Goal: Task Accomplishment & Management: Use online tool/utility

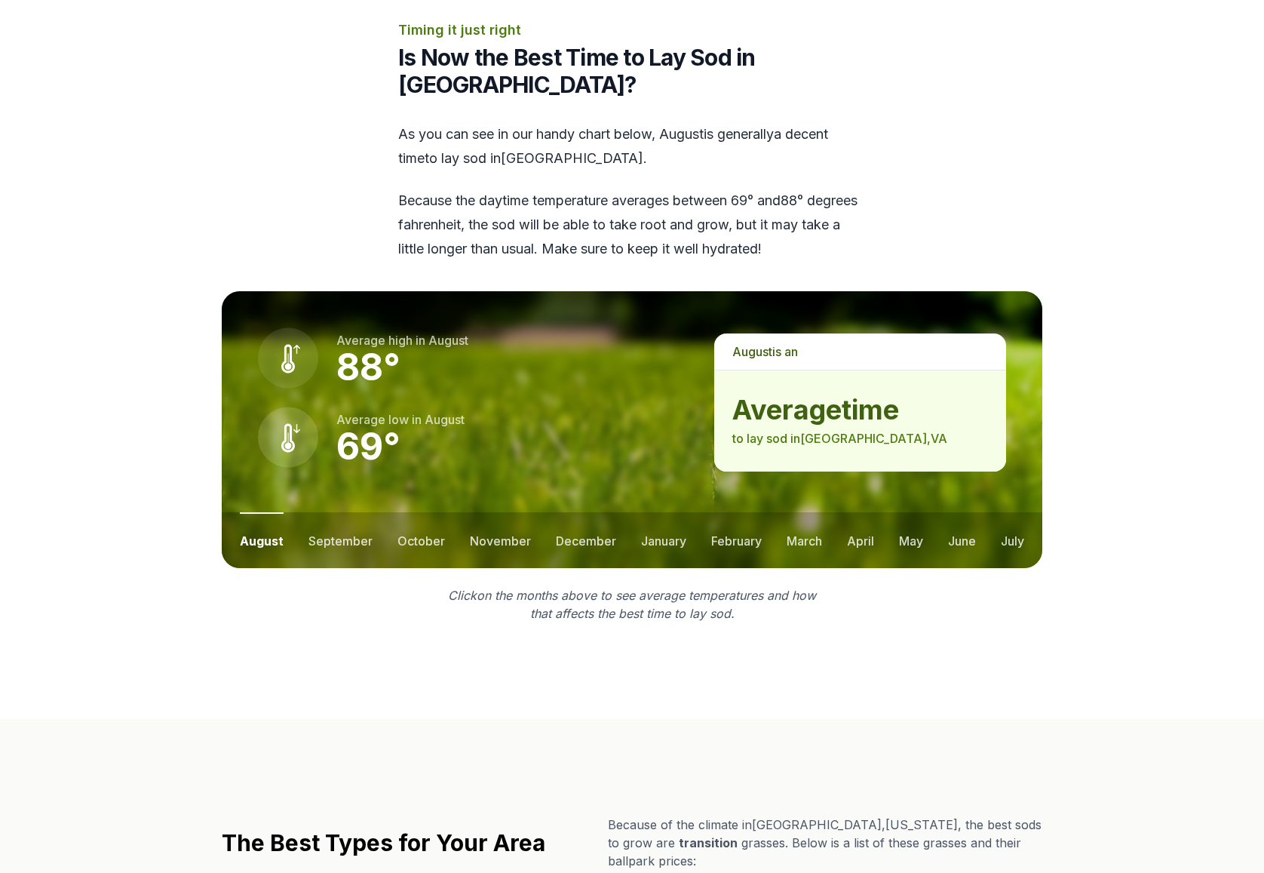
scroll to position [1936, 0]
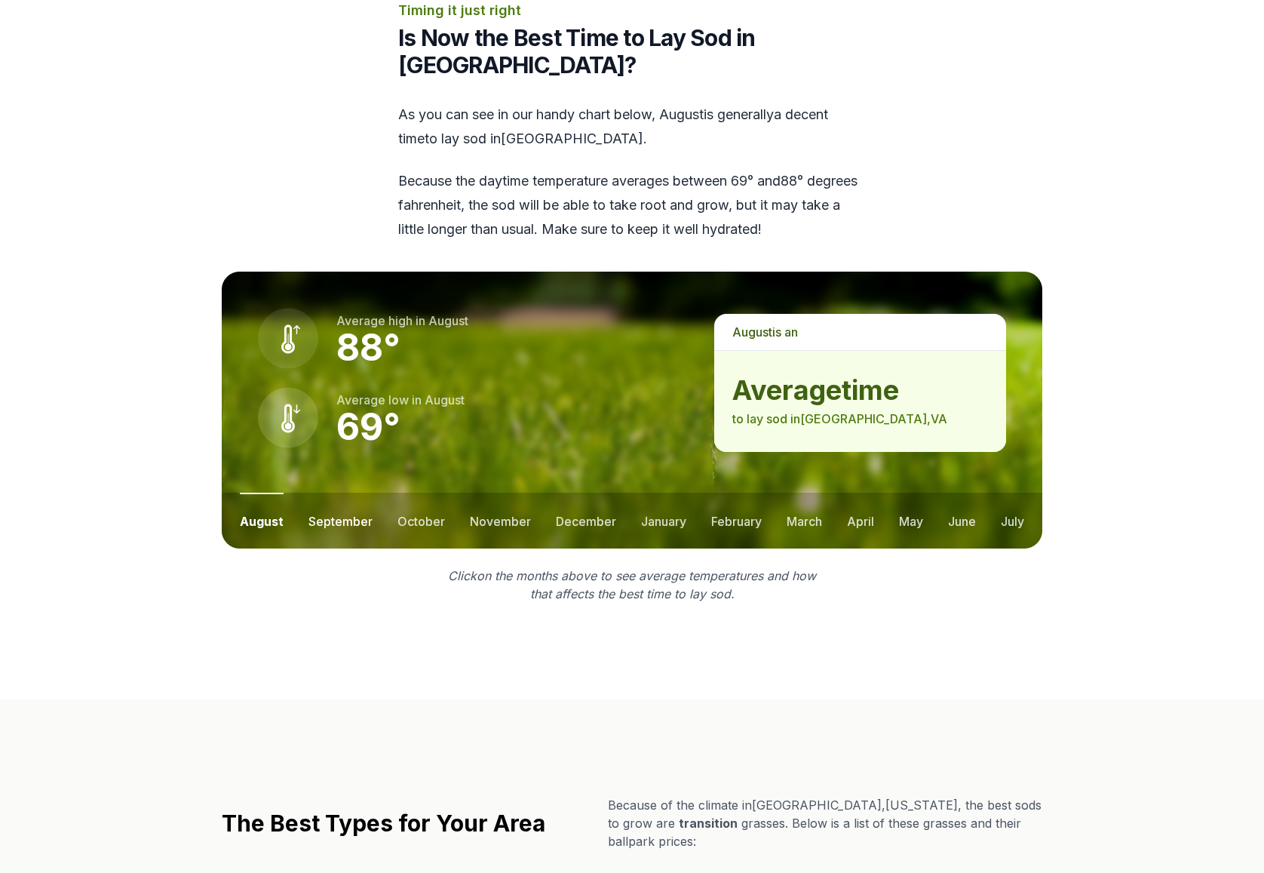
click at [338, 493] on button "september" at bounding box center [341, 521] width 64 height 56
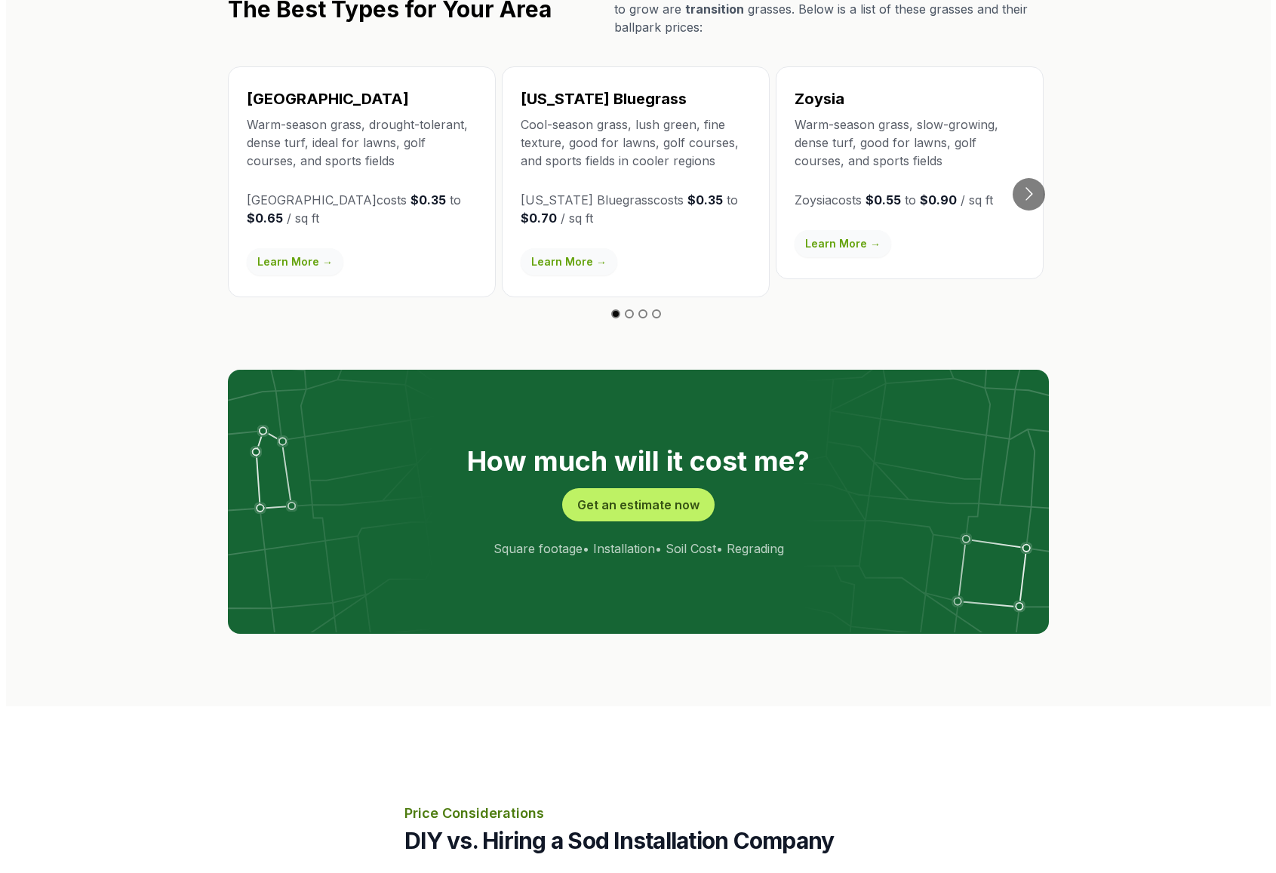
scroll to position [2721, 0]
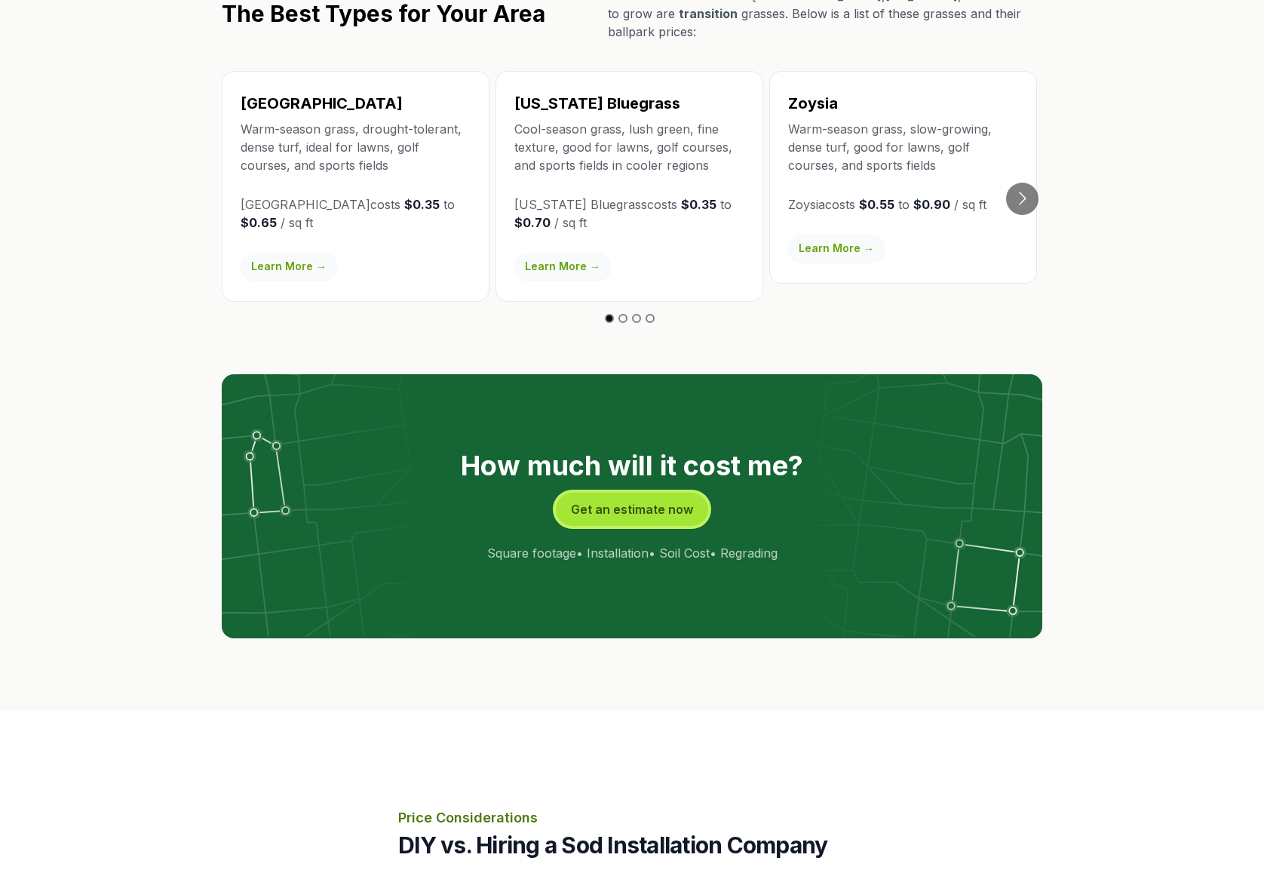
click at [610, 493] on button "Get an estimate now" at bounding box center [632, 509] width 152 height 33
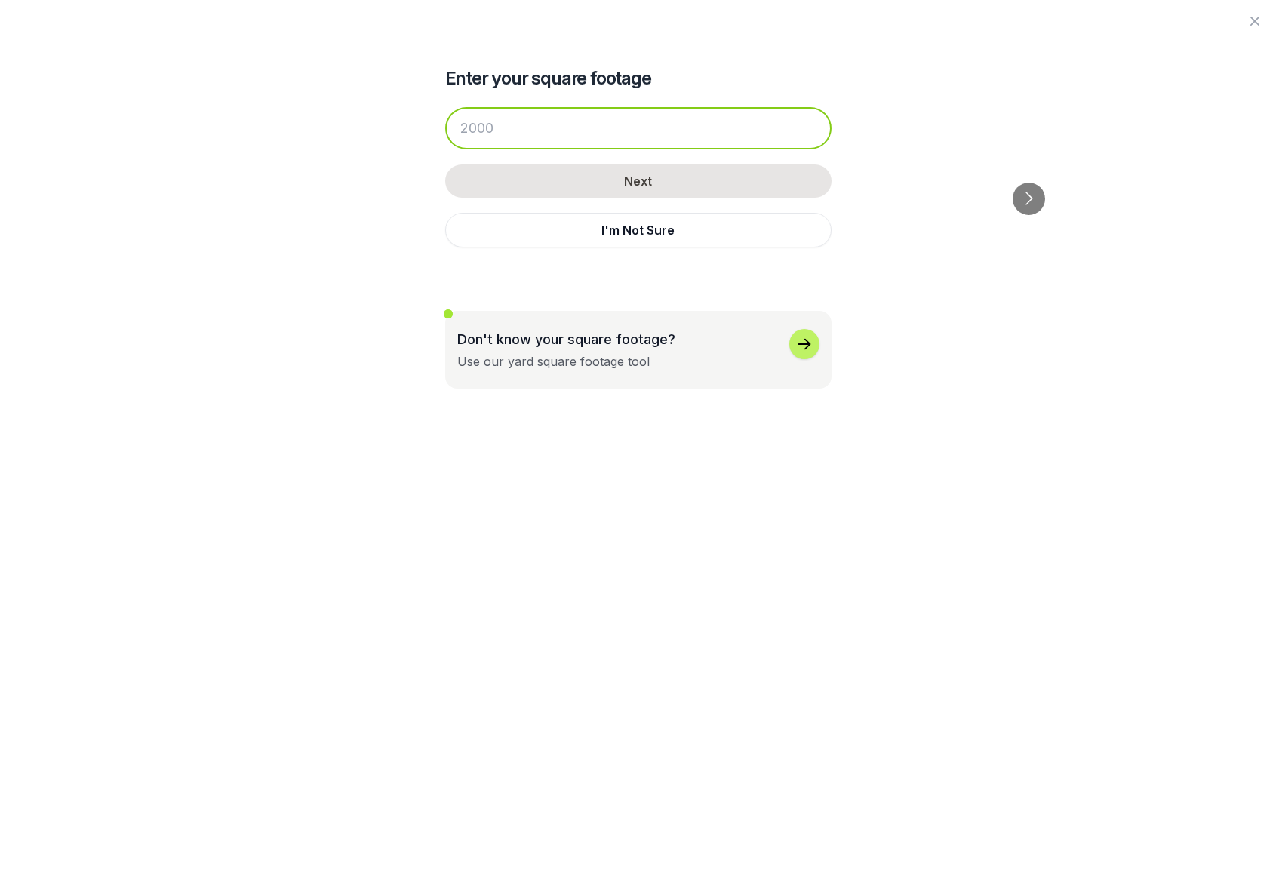
click at [509, 132] on input "number" at bounding box center [638, 128] width 386 height 42
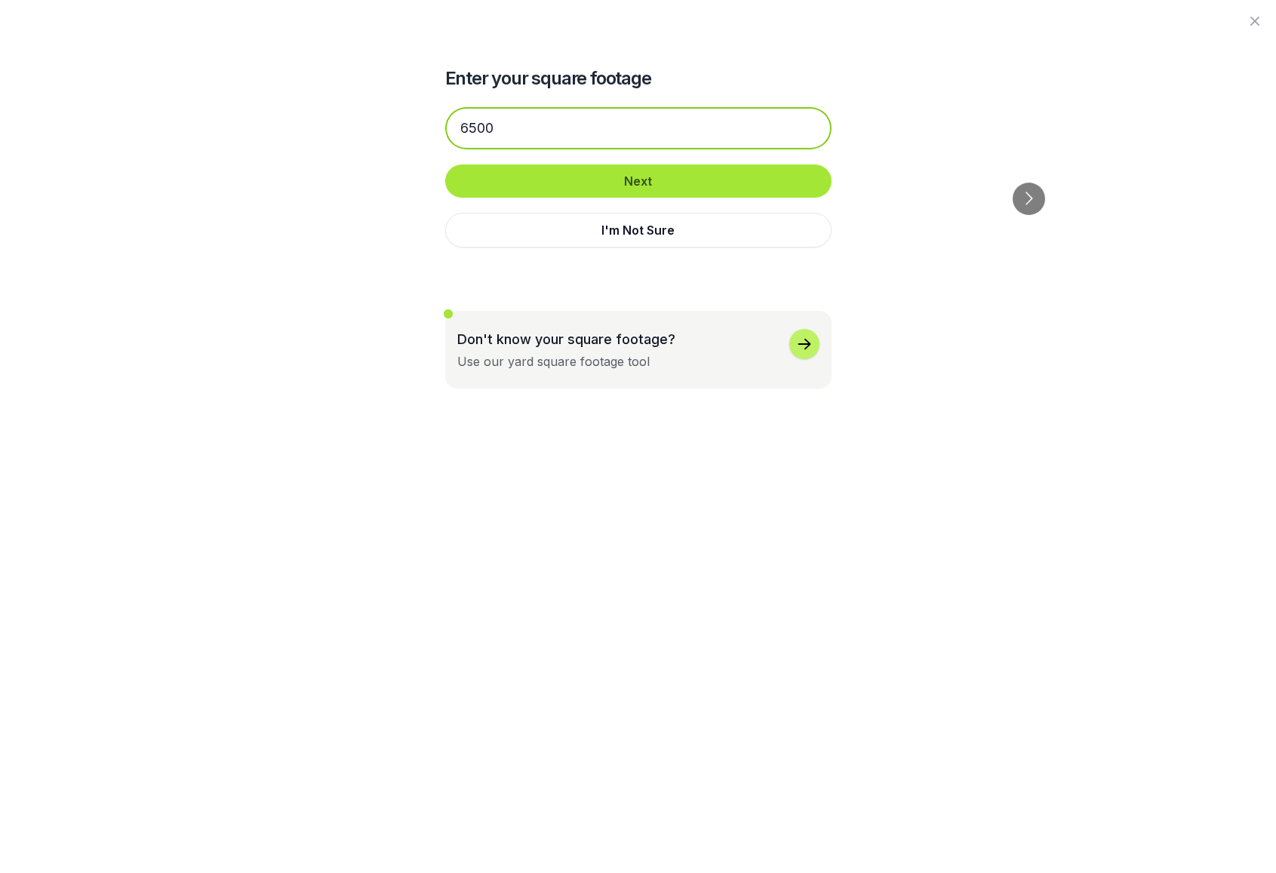
type input "6500"
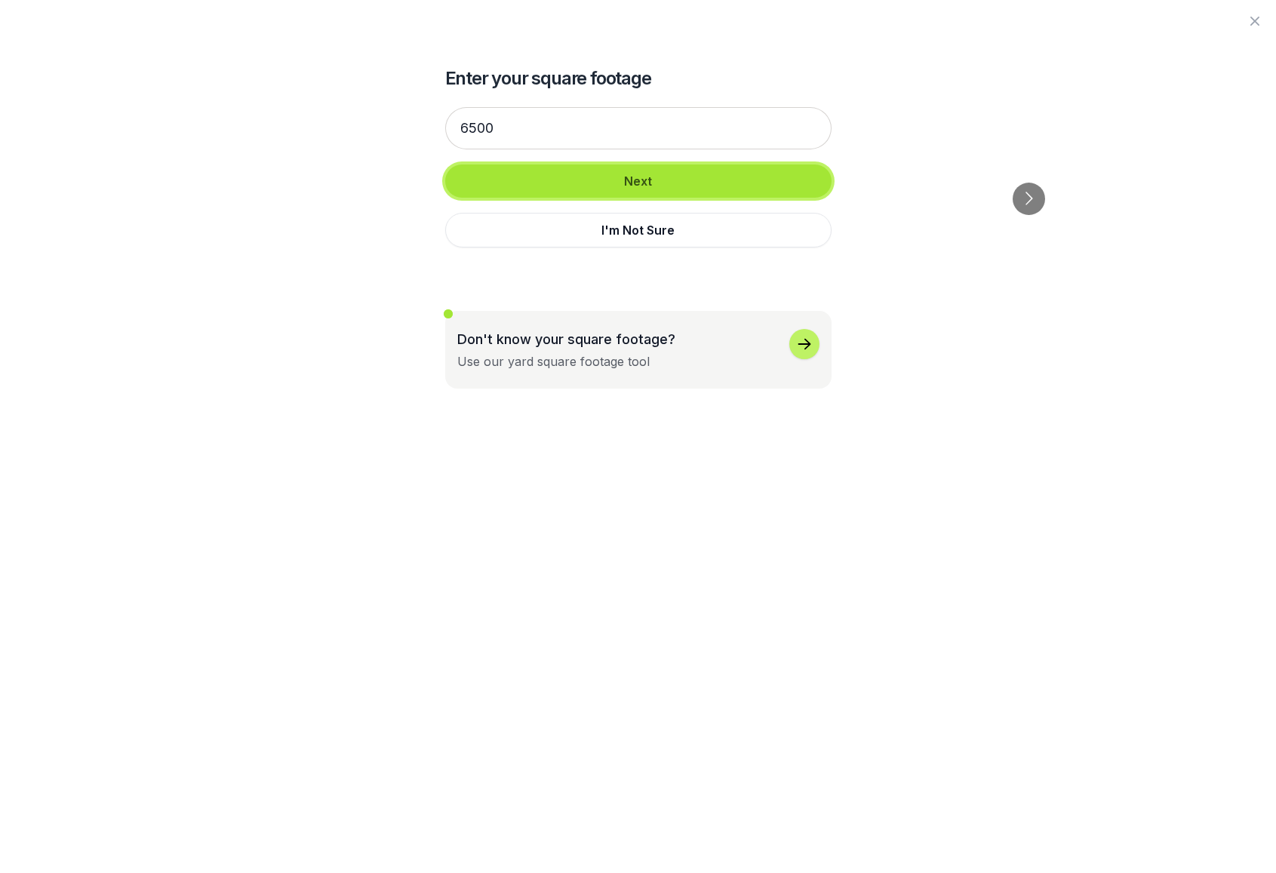
click at [634, 180] on button "Next" at bounding box center [638, 180] width 386 height 33
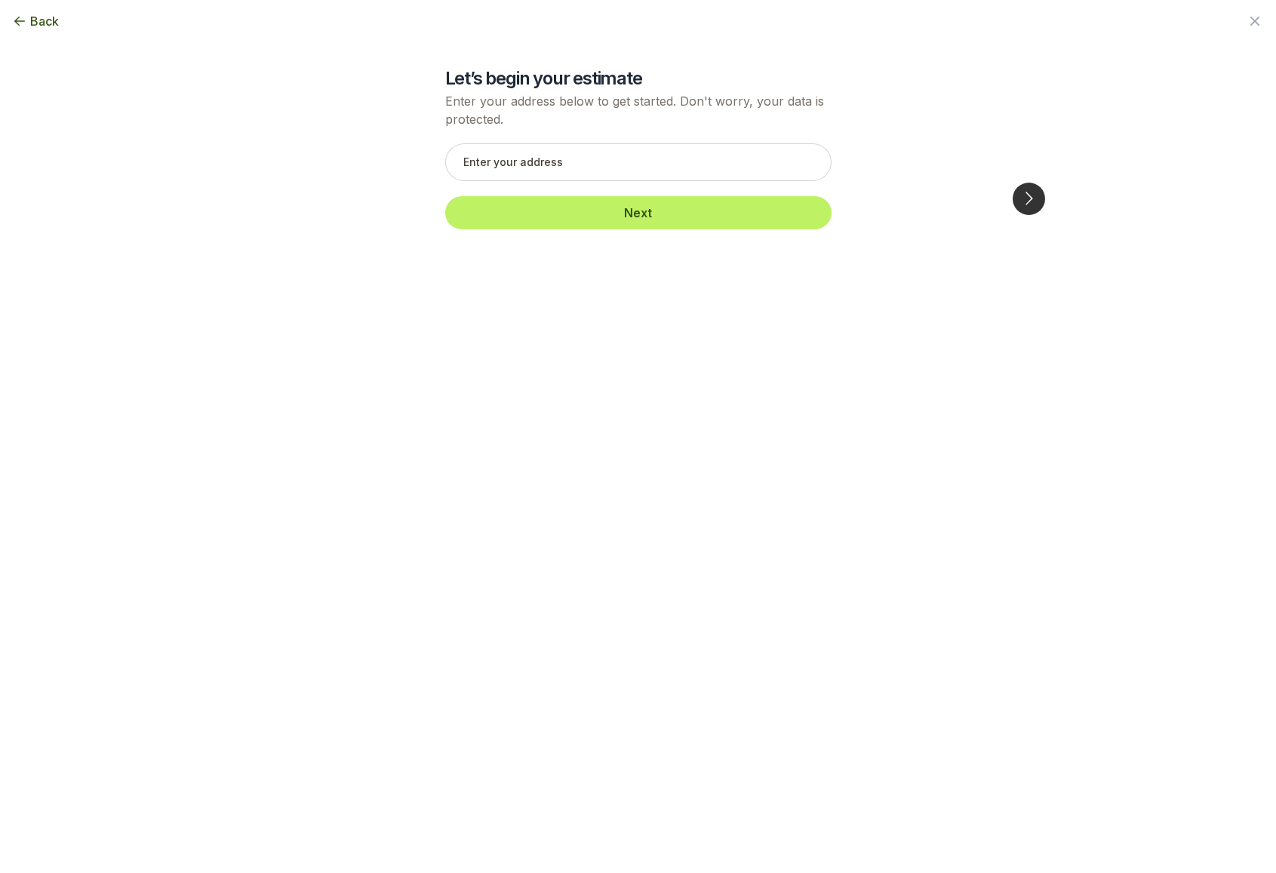
click at [1022, 183] on button "Go to next slide" at bounding box center [1028, 199] width 32 height 32
click at [581, 171] on input "text" at bounding box center [638, 162] width 386 height 38
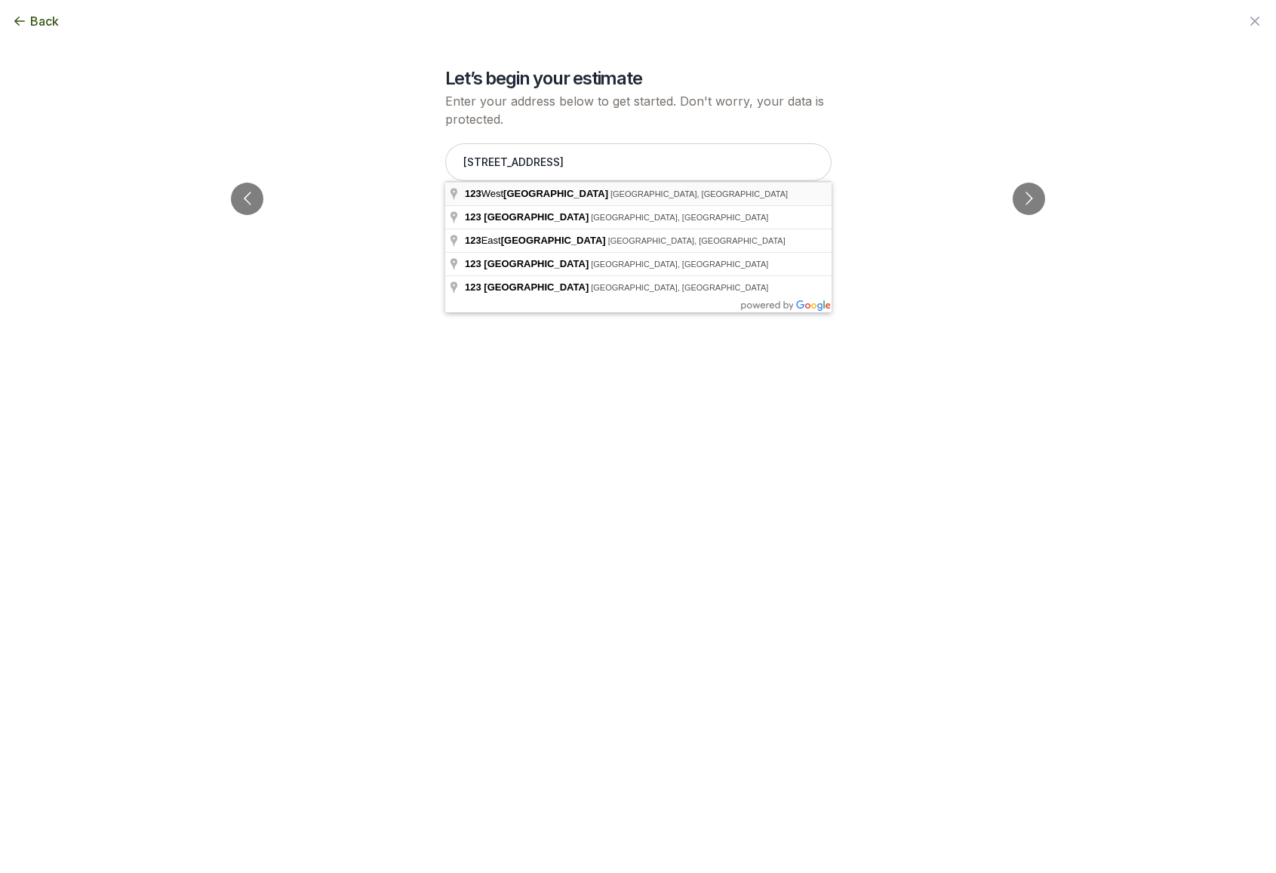
type input "[STREET_ADDRESS]"
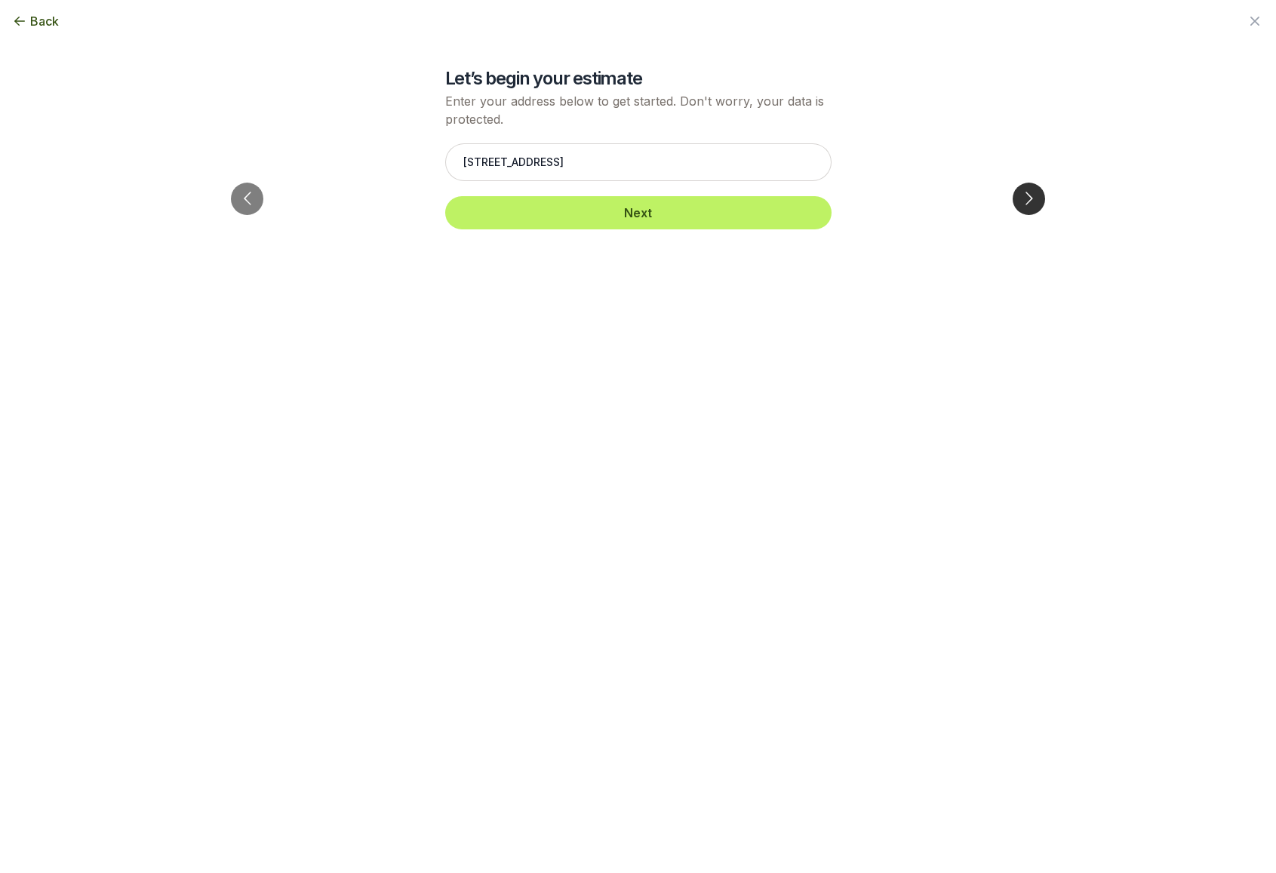
click at [1028, 183] on button "Go to next slide" at bounding box center [1028, 199] width 32 height 32
click at [1016, 183] on button "Go to next slide" at bounding box center [1028, 199] width 32 height 32
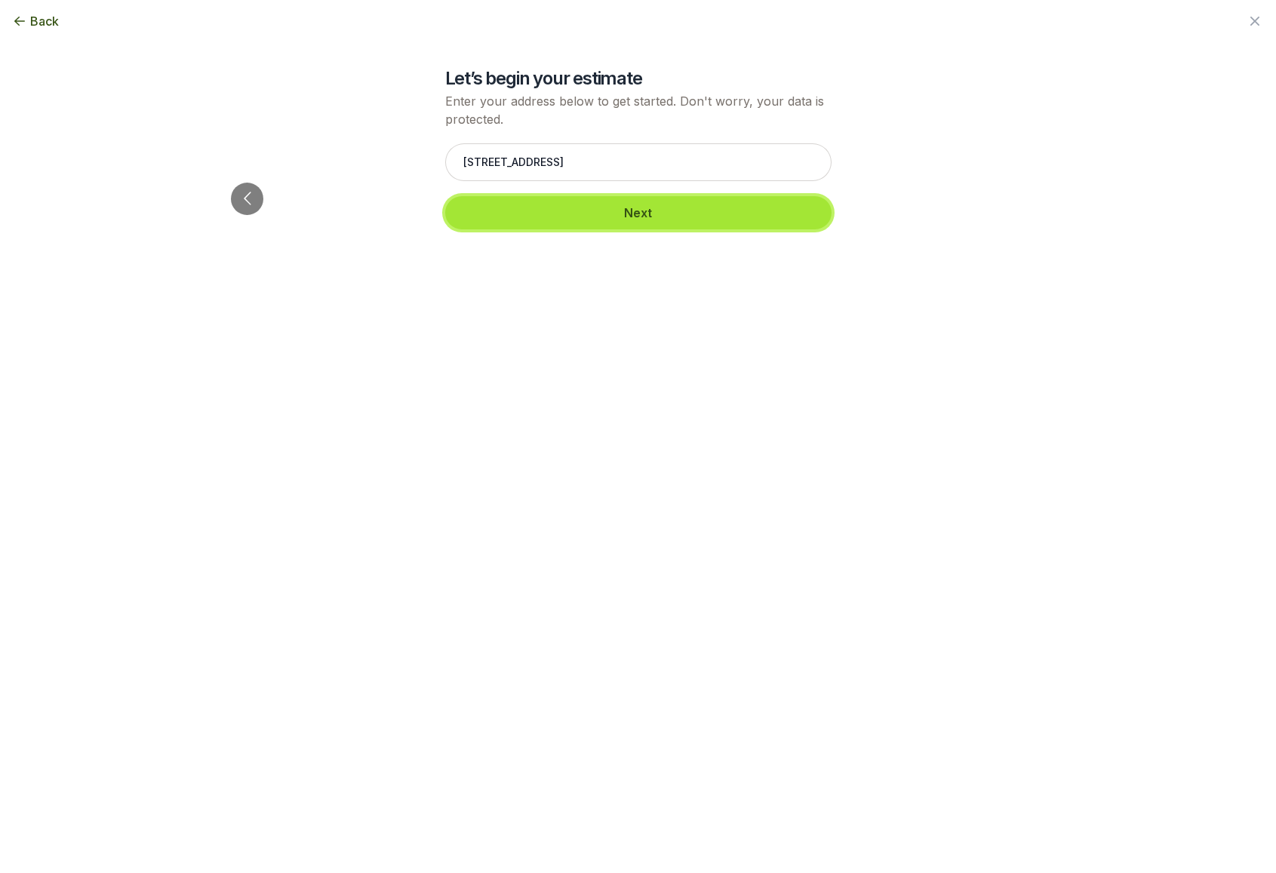
click at [640, 218] on button "Next" at bounding box center [638, 212] width 386 height 33
